Goal: Ask a question: Ask a question

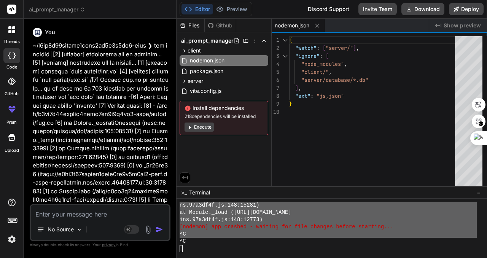
scroll to position [2424, 0]
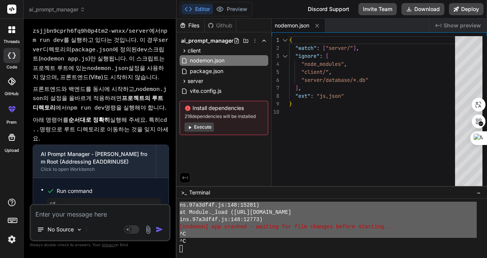
click at [103, 216] on textarea at bounding box center [100, 212] width 139 height 14
type textarea "ㄱ"
type textarea "x"
type textarea "그"
type textarea "x"
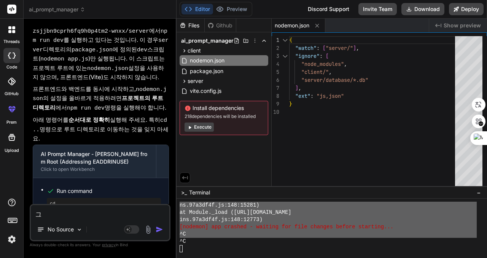
type textarea "글"
type textarea "x"
type textarea "그랴"
type textarea "x"
type textarea "그ㄹ"
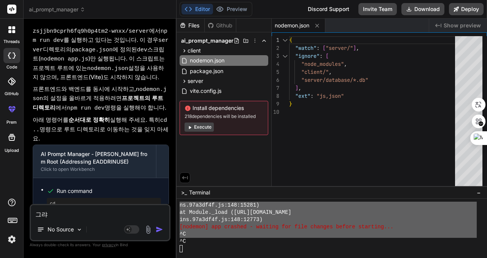
type textarea "x"
type textarea "그"
type textarea "x"
type textarea "그ㄴ"
type textarea "x"
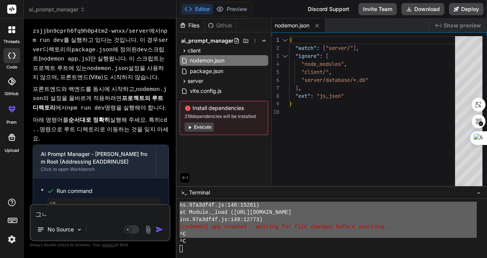
type textarea "그냐"
type textarea "x"
type textarea "그냥"
type textarea "x"
type textarea "그냥"
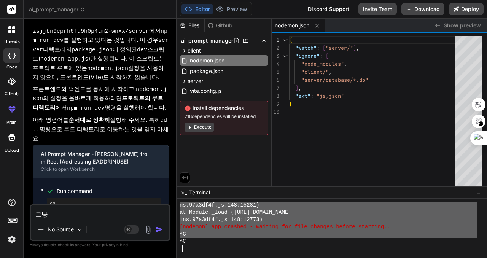
type textarea "x"
type textarea "그냥 ㅊ"
type textarea "x"
type textarea "그냥 처"
type textarea "x"
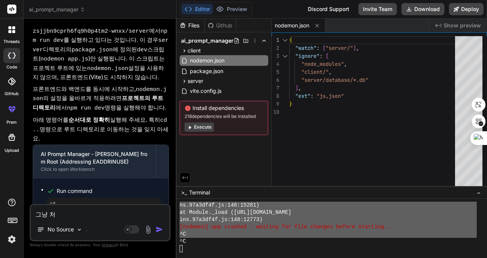
type textarea "그냥 청"
type textarea "x"
type textarea "그냥 처으"
type textarea "x"
type textarea "그냥 처음"
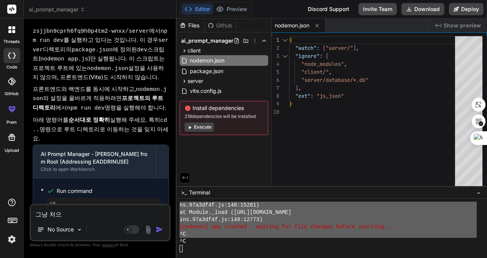
type textarea "x"
type textarea "그냥 처음ㅂ"
type textarea "x"
type textarea "그냥 처음부"
type textarea "x"
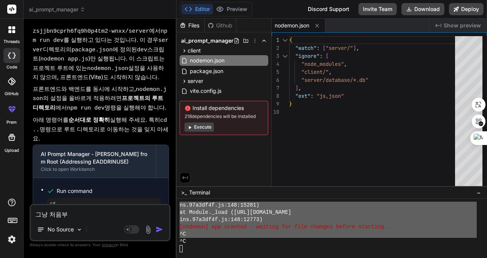
type textarea "그냥 처음붙"
type textarea "x"
type textarea "그냥 처음부터"
type textarea "x"
type textarea "그냥 처음부터"
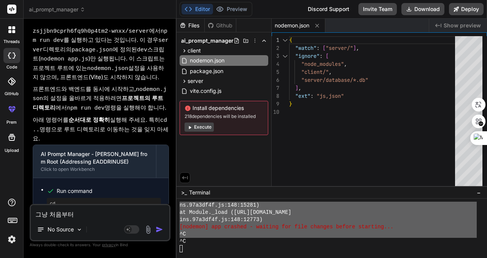
type textarea "x"
type textarea "그냥 처음부터 ㅍ"
type textarea "x"
type textarea "그냥 처음부터 파"
type textarea "x"
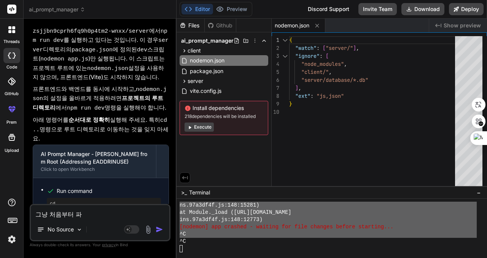
type textarea "그냥 처음부터 팡"
type textarea "x"
type textarea "그냥 처음부터 파이"
type textarea "x"
type textarea "그냥 처음부터 파있"
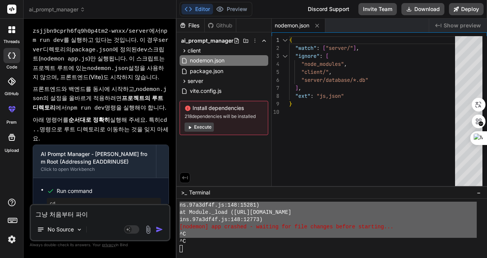
type textarea "x"
type textarea "그냥 처음부터 파이써"
type textarea "x"
type textarea "그냥 처음부터 파이썬"
type textarea "x"
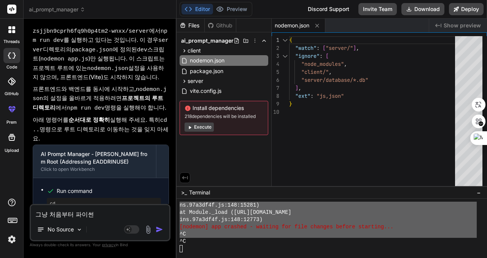
type textarea "그냥 처음부터 파이썬ㄱ"
type textarea "x"
type textarea "그냥 처음부터 파이썬고"
type textarea "x"
type textarea "그냥 처음부터 파이썬과"
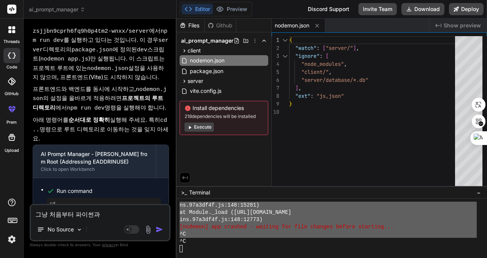
type textarea "x"
type textarea "그냥 처음부터 파이썬과"
type textarea "x"
type textarea "그냥 처음부터 파이썬과 ㅍ"
type textarea "x"
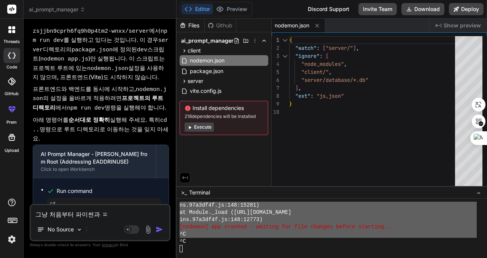
type textarea "그냥 처음부터 파이썬과"
type textarea "x"
type textarea "그냥 처음부터 파이썬과 f"
type textarea "x"
type textarea "그냥 처음부터 파이썬과 fl"
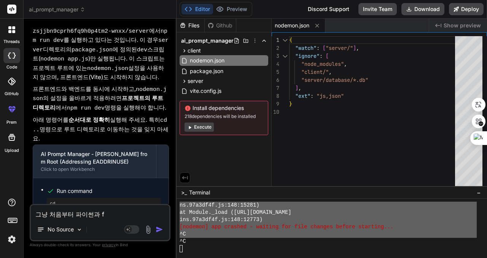
type textarea "x"
type textarea "그냥 처음부터 파이썬과 fla"
type textarea "x"
type textarea "그냥 처음부터 파이썬과 flas"
type textarea "x"
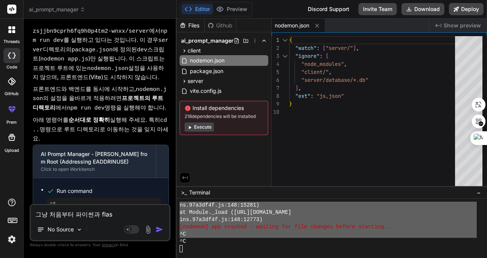
type textarea "그냥 처음부터 파이썬과 flask"
type textarea "x"
type textarea "그냥 처음부터 파이썬과 flaskㄹ"
type textarea "x"
type textarea "그냥 처음부터 파이썬과 flask로"
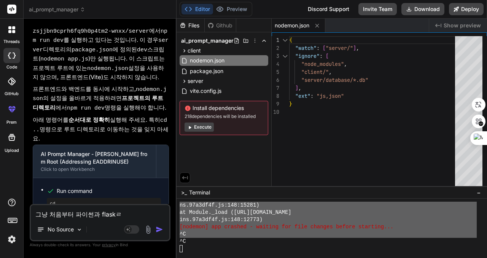
type textarea "x"
type textarea "그냥 처음부터 파이썬과 flask로"
type textarea "x"
type textarea "그냥 처음부터 파이썬과 flask로"
type textarea "x"
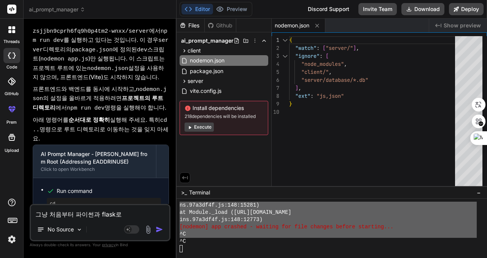
type textarea "그냥 처음부터 파이썬과 flask"
type textarea "x"
type textarea "그냥 처음부터 파이썬과 flaskㄱ"
type textarea "x"
type textarea "그냥 처음부터 파이썬과 flask"
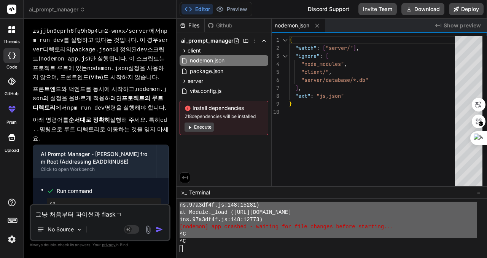
type textarea "x"
type textarea "그냥 처음부터 파이썬과 flaskㄹ"
type textarea "x"
type textarea "그냥 처음부터 파이썬과 flask르"
type textarea "x"
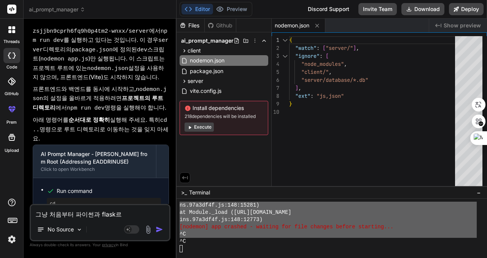
type textarea "그냥 처음부터 파이썬과 flask를"
type textarea "x"
type textarea "그냥 처음부터 파이썬과 flask를"
type textarea "x"
type textarea "그냥 처음부터 파이썬과 flask를 ㄱ"
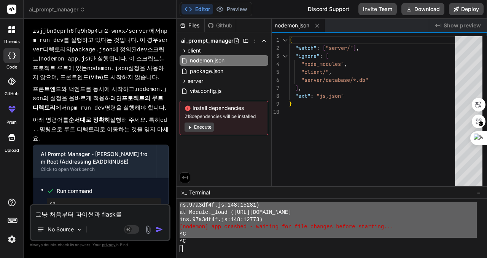
type textarea "x"
type textarea "그냥 처음부터 파이썬과 flask를 기"
type textarea "x"
type textarea "그냥 처음부터 파이썬과 flask를 깁"
type textarea "x"
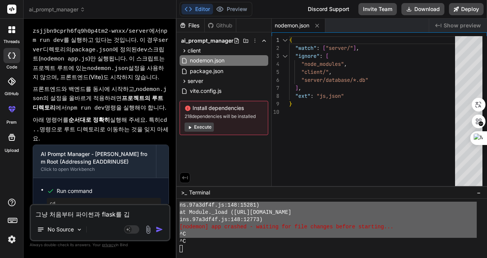
type textarea "그냥 처음부터 파이썬과 flask를 기바"
type textarea "x"
type textarea "그냥 처음부터 파이썬과 flask를 기반"
type textarea "x"
type textarea "그냥 처음부터 파이썬과 flask를 기반ㅇ"
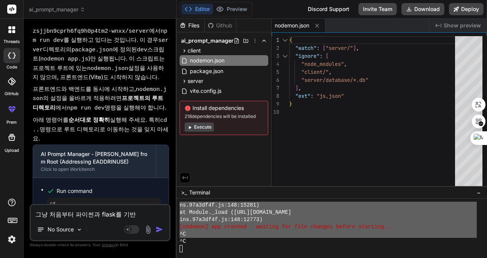
type textarea "x"
type textarea "그냥 처음부터 파이썬과 flask를 기반으"
type textarea "x"
type textarea "그냥 처음부터 파이썬과 flask를 기반을"
type textarea "x"
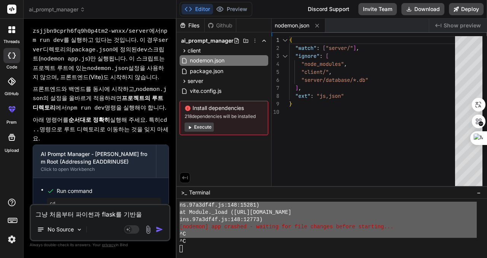
type textarea "그냥 처음부터 파이썬과 flask를 기반으로"
type textarea "x"
type textarea "그냥 처음부터 파이썬과 flask를 기반으로"
type textarea "x"
type textarea "그냥 처음부터 파이썬과 flask를 기반으로 ㄷ"
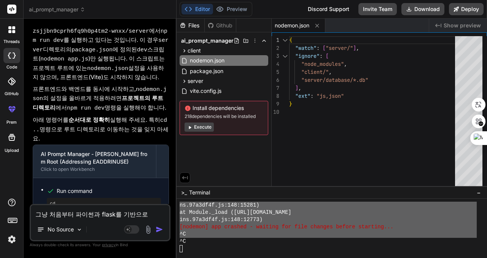
type textarea "x"
type textarea "그냥 처음부터 파이썬과 flask를 기반으로 다"
type textarea "x"
type textarea "그냥 처음부터 파이썬과 flask를 기반으로 닷"
type textarea "x"
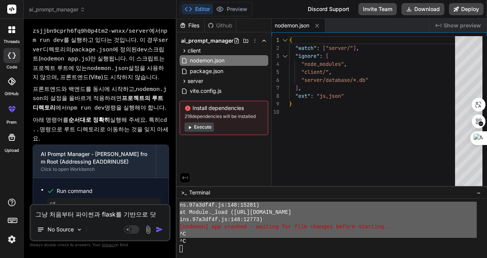
type textarea "그냥 처음부터 파이썬과 flask를 기반으로 다시"
type textarea "x"
type textarea "그냥 처음부터 파이썬과 flask를 기반으로 다시"
type textarea "x"
type textarea "그냥 처음부터 파이썬과 flask를 기반으로 다시 ㄱ"
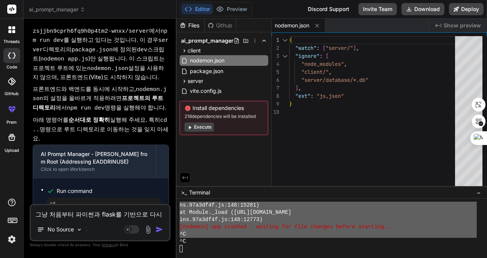
type textarea "x"
type textarea "그냥 처음부터 파이썬과 flask를 기반으로 다시 구"
type textarea "x"
type textarea "그냥 처음부터 파이썬과 flask를 기반으로 다시 궇"
type textarea "x"
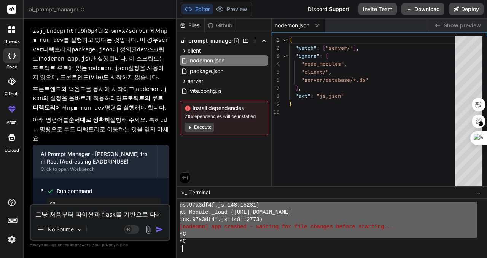
type textarea "그냥 처음부터 파이썬과 flask를 기반으로 다시 구혀"
type textarea "x"
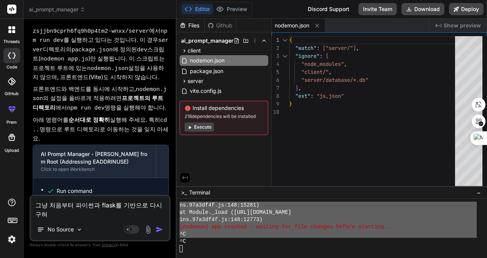
type textarea "그냥 처음부터 파이썬과 flask를 기반으로 다시 구현"
type textarea "x"
type textarea "그냥 처음부터 파이썬과 flask를 기반으로 다시 구혆"
type textarea "x"
type textarea "그냥 처음부터 파이썬과 flask를 기반으로 다시 구현해"
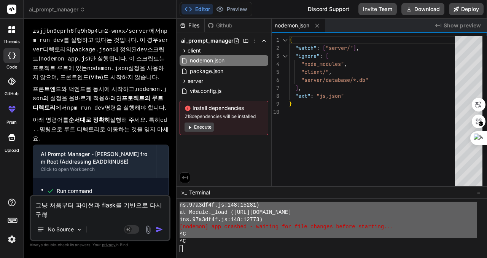
type textarea "x"
type textarea "그냥 처음부터 파이썬과 flask를 기반으로 다시 구현햊"
type textarea "x"
type textarea "그냥 처음부터 파이썬과 flask를 기반으로 다시 구현해주"
type textarea "x"
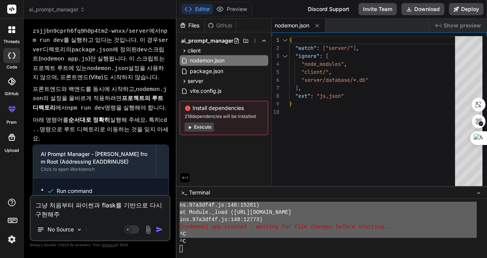
type textarea "그냥 처음부터 파이썬과 flask를 기반으로 다시 구현해줘"
type textarea "x"
type textarea "그냥 처음부터 파이썬과 flask를 기반으로 다시 구현해줘."
type textarea "x"
type textarea "그냥 처음부터 파이썬과 flask를 기반으로 다시 구현해줘."
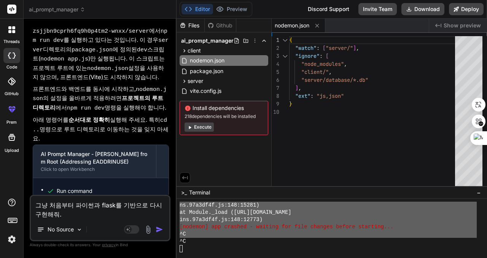
type textarea "x"
type textarea "그냥 처음부터 파이썬과 flask를 기반으로 다시 구현해줘. ㅇ"
type textarea "x"
type textarea "그냥 처음부터 파이썬과 flask를 기반으로 다시 구현해줘. 이"
type textarea "x"
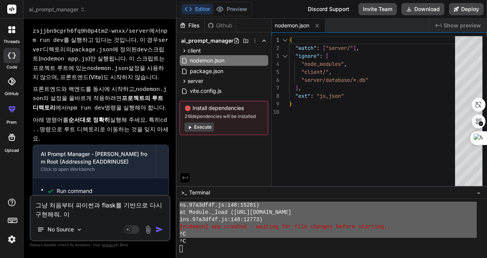
type textarea "그냥 처음부터 파이썬과 flask를 기반으로 다시 구현해줘. 익"
type textarea "x"
type textarea "그냥 처음부터 파이썬과 flask를 기반으로 다시 구현해줘. 이거"
type textarea "x"
type textarea "그냥 처음부터 파이썬과 flask를 기반으로 다시 구현해줘. 이건"
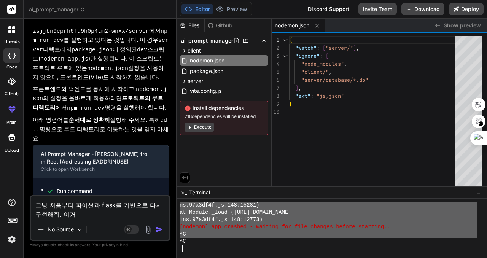
type textarea "x"
type textarea "그냥 처음부터 파이썬과 flask를 기반으로 다시 구현해줘. 이건"
type textarea "x"
type textarea "그냥 처음부터 파이썬과 flask를 기반으로 다시 구현해줘. 이건 ㄴ"
type textarea "x"
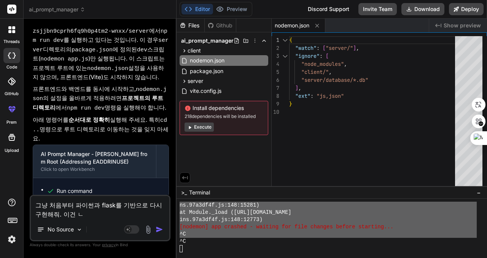
type textarea "그냥 처음부터 파이썬과 flask를 기반으로 다시 구현해줘. 이건 너"
type textarea "x"
type textarea "그냥 처음부터 파이썬과 flask를 기반으로 다시 구현해줘. 이건 넘"
type textarea "x"
type textarea "그냥 처음부터 파이썬과 flask를 기반으로 다시 구현해줘. 이건 너무"
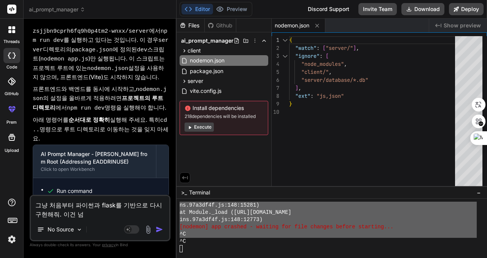
type textarea "x"
type textarea "그냥 처음부터 파이썬과 flask를 기반으로 다시 구현해줘. 이건 너무"
type textarea "x"
type textarea "그냥 처음부터 파이썬과 flask를 기반으로 다시 구현해줘. 이건 너무 ㅅ"
type textarea "x"
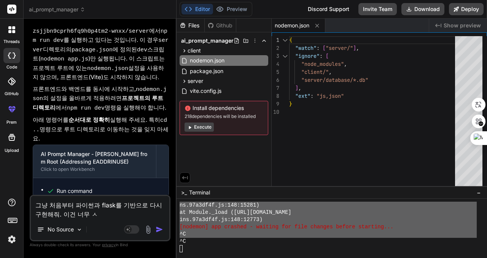
type textarea "그냥 처음부터 파이썬과 flask를 기반으로 다시 구현해줘. 이건 너무 시"
type textarea "x"
type textarea "그냥 처음부터 파이썬과 flask를 기반으로 다시 구현해줘. 이건 너무 식"
type textarea "x"
type textarea "그냥 처음부터 파이썬과 flask를 기반으로 다시 구현해줘. 이건 너무 시가"
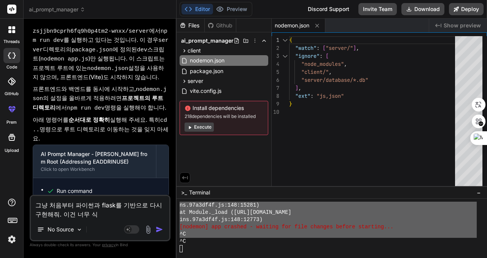
type textarea "x"
type textarea "그냥 처음부터 파이썬과 flask를 기반으로 다시 구현해줘. 이건 너무 시간"
type textarea "x"
type textarea "그냥 처음부터 파이썬과 flask를 기반으로 다시 구현해줘. 이건 너무 시간"
type textarea "x"
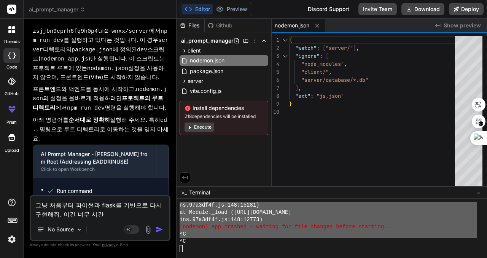
type textarea "그냥 처음부터 파이썬과 flask를 기반으로 다시 구현해줘. 이건 너무 시간 ㄴ"
type textarea "x"
type textarea "그냥 처음부터 파이썬과 flask를 기반으로 다시 구현해줘. 이건 너무 시간 나"
type textarea "x"
type textarea "그냥 처음부터 파이썬과 flask를 기반으로 다시 구현해줘. 이건 너무 시간 낭"
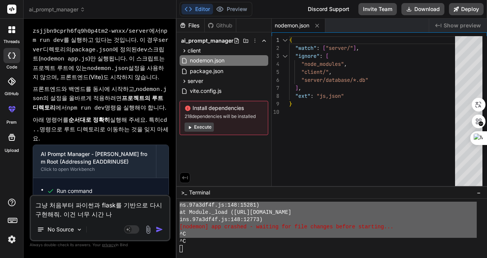
type textarea "x"
type textarea "그냥 처음부터 파이썬과 flask를 기반으로 다시 구현해줘. 이건 너무 시간 낭ㅂ"
type textarea "x"
type textarea "그냥 처음부터 파이썬과 flask를 기반으로 다시 구현해줘. 이건 너무 시간 낭비"
type textarea "x"
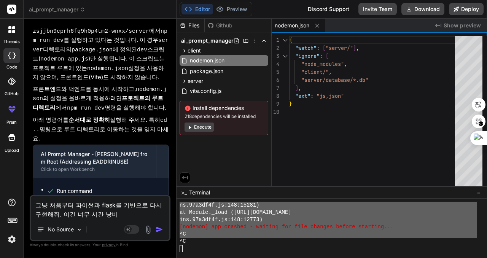
type textarea "그냥 처음부터 파이썬과 flask를 기반으로 다시 구현해줘. 이건 너무 시간 낭빙"
type textarea "x"
type textarea "그냥 처음부터 파이썬과 flask를 기반으로 다시 구현해줘. 이건 너무 시간 낭비야"
type textarea "x"
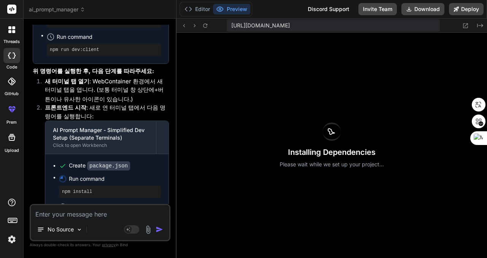
scroll to position [7419, 0]
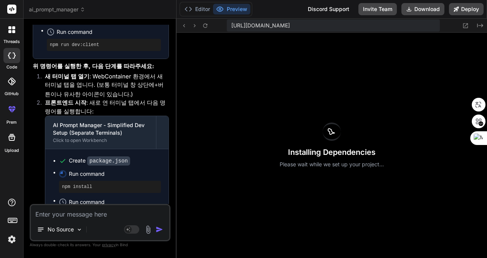
click at [101, 214] on textarea at bounding box center [100, 212] width 139 height 14
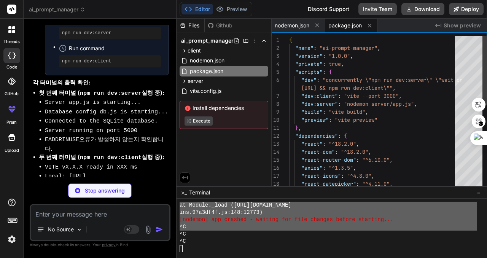
scroll to position [2438, 0]
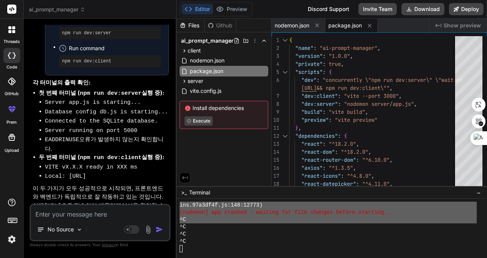
click at [479, 192] on span "−" at bounding box center [479, 193] width 4 height 8
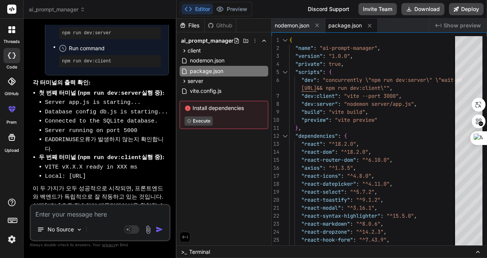
click at [479, 251] on icon at bounding box center [478, 252] width 6 height 6
click at [478, 252] on icon at bounding box center [478, 252] width 6 height 6
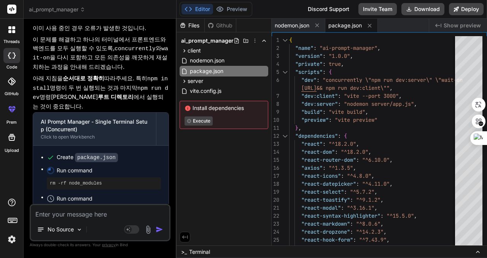
scroll to position [8293, 0]
